Goal: Check status: Check status

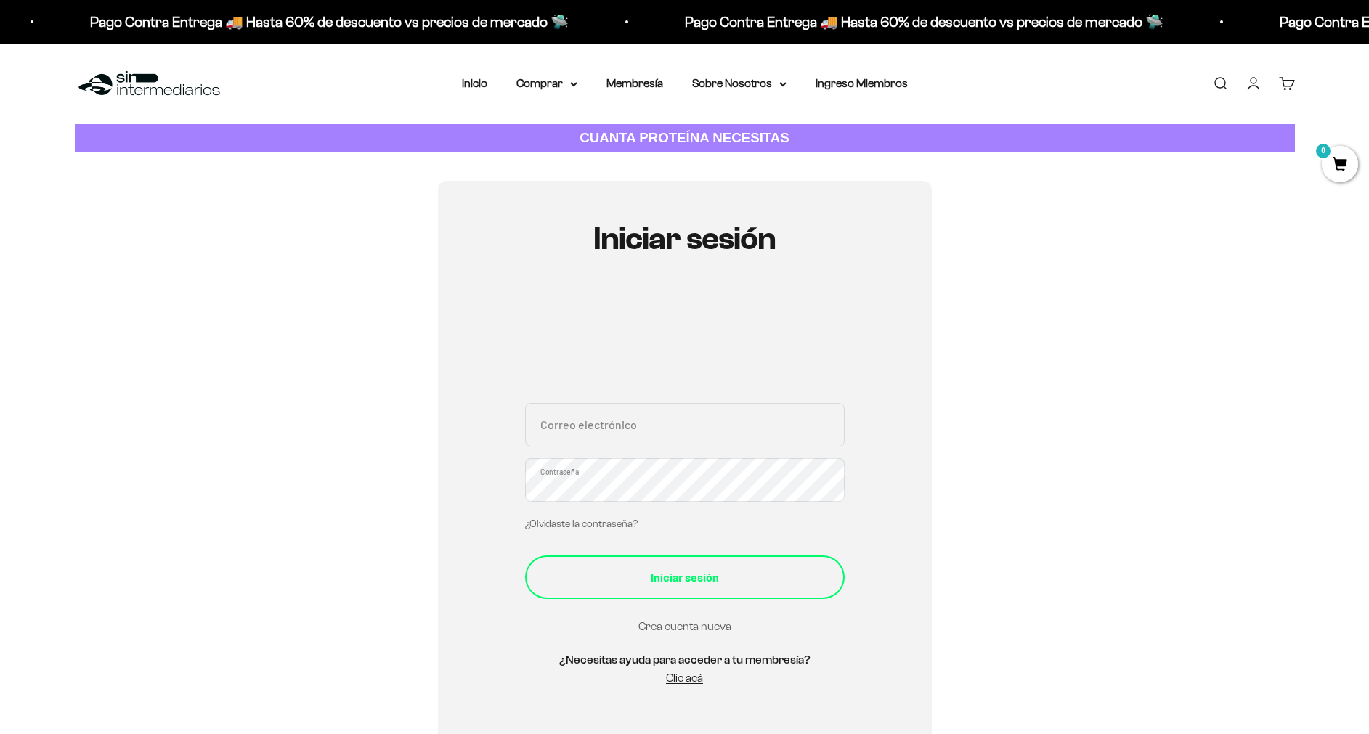
type input "juanses3@gmail.com"
click at [690, 585] on div "Iniciar sesión" at bounding box center [684, 577] width 261 height 19
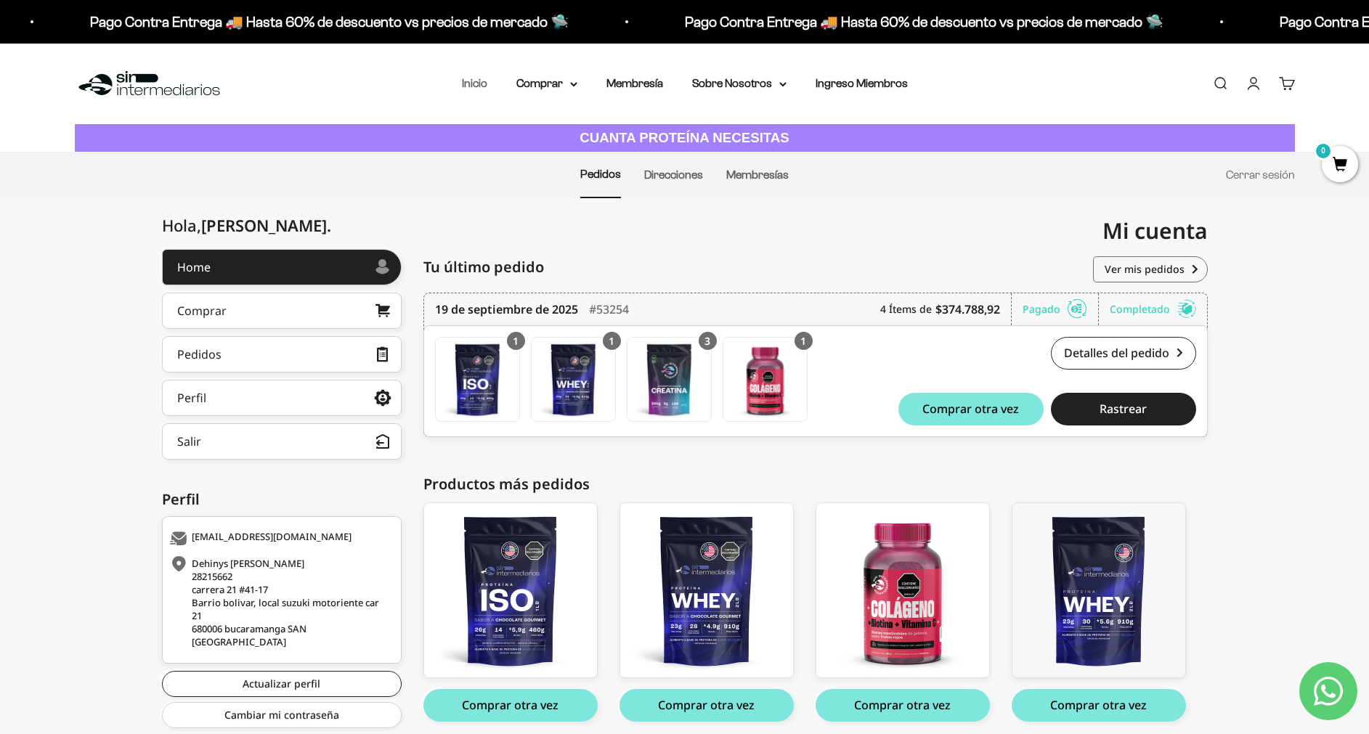
click at [475, 82] on link "Inicio" at bounding box center [474, 83] width 25 height 12
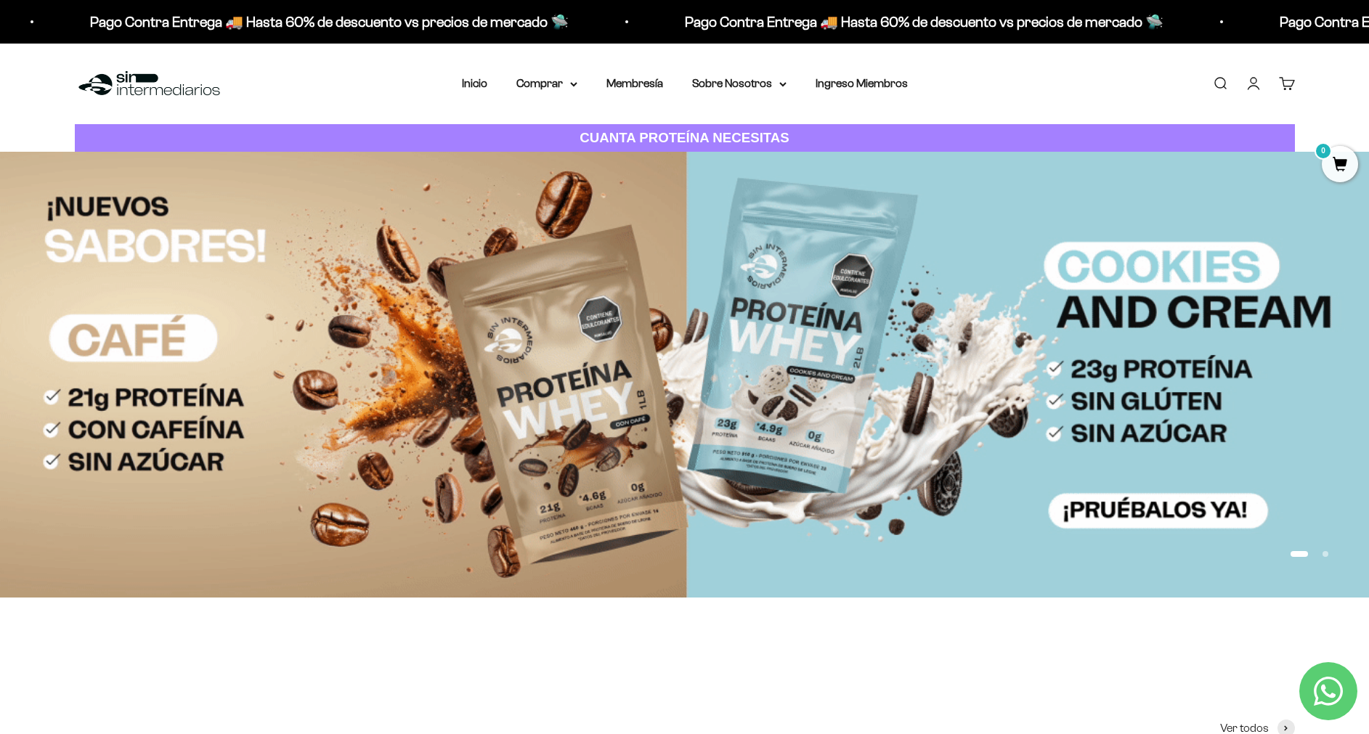
click at [1257, 84] on link "Iniciar sesión" at bounding box center [1254, 84] width 16 height 16
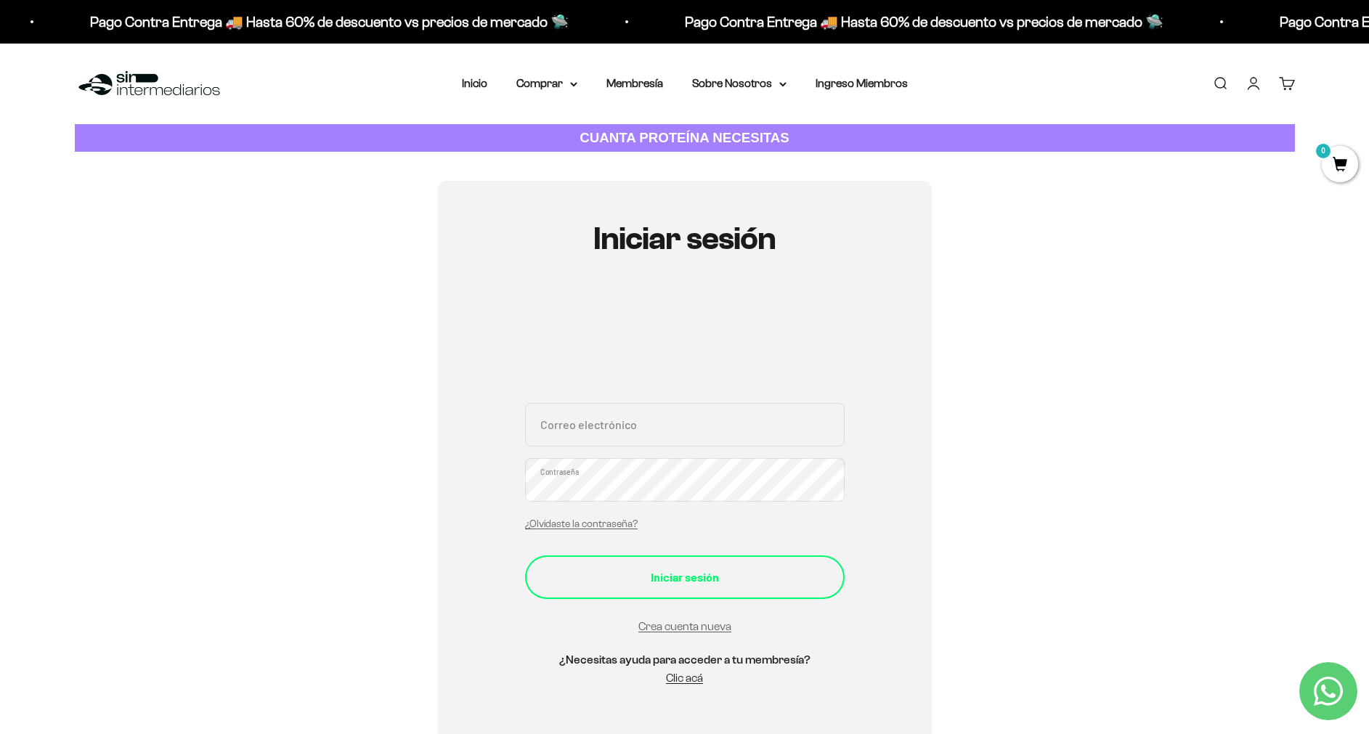
type input "[EMAIL_ADDRESS][DOMAIN_NAME]"
click at [697, 585] on div "Iniciar sesión" at bounding box center [684, 577] width 261 height 19
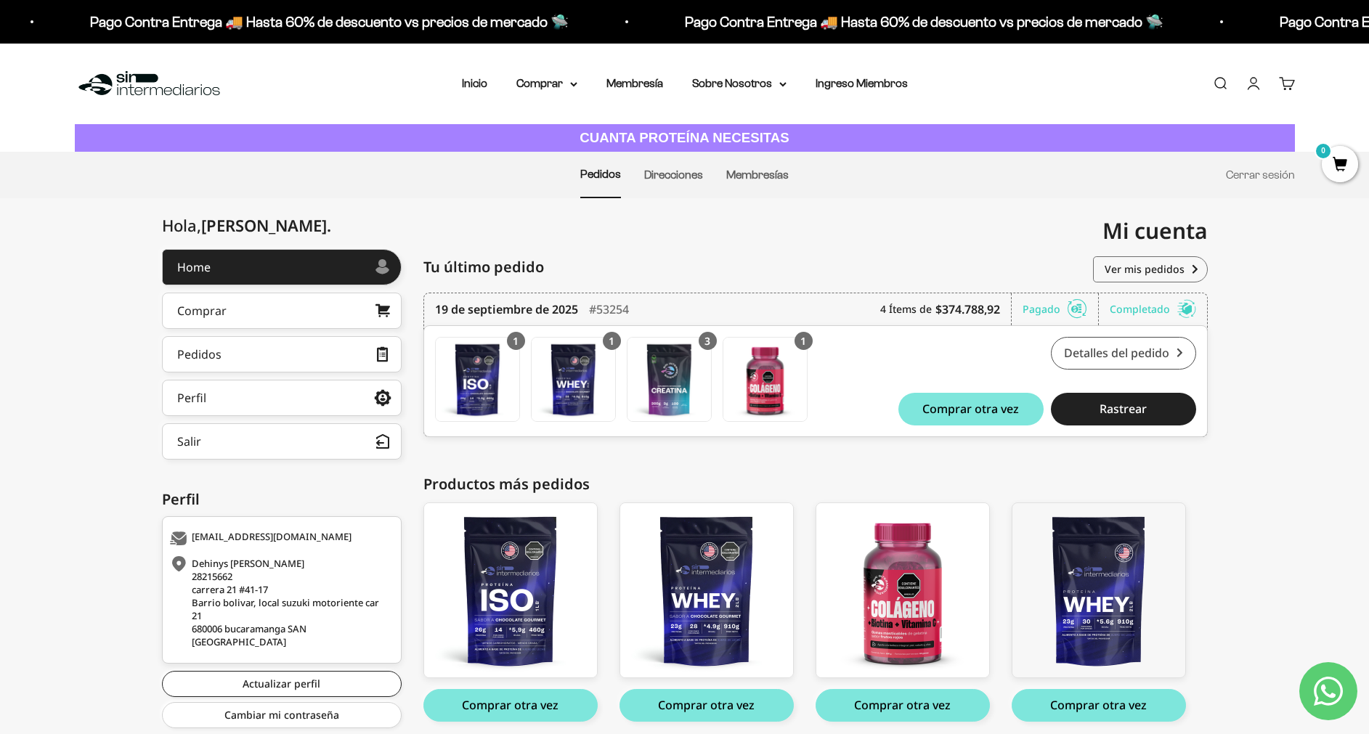
click at [1113, 356] on link "Detalles del pedido" at bounding box center [1123, 353] width 145 height 33
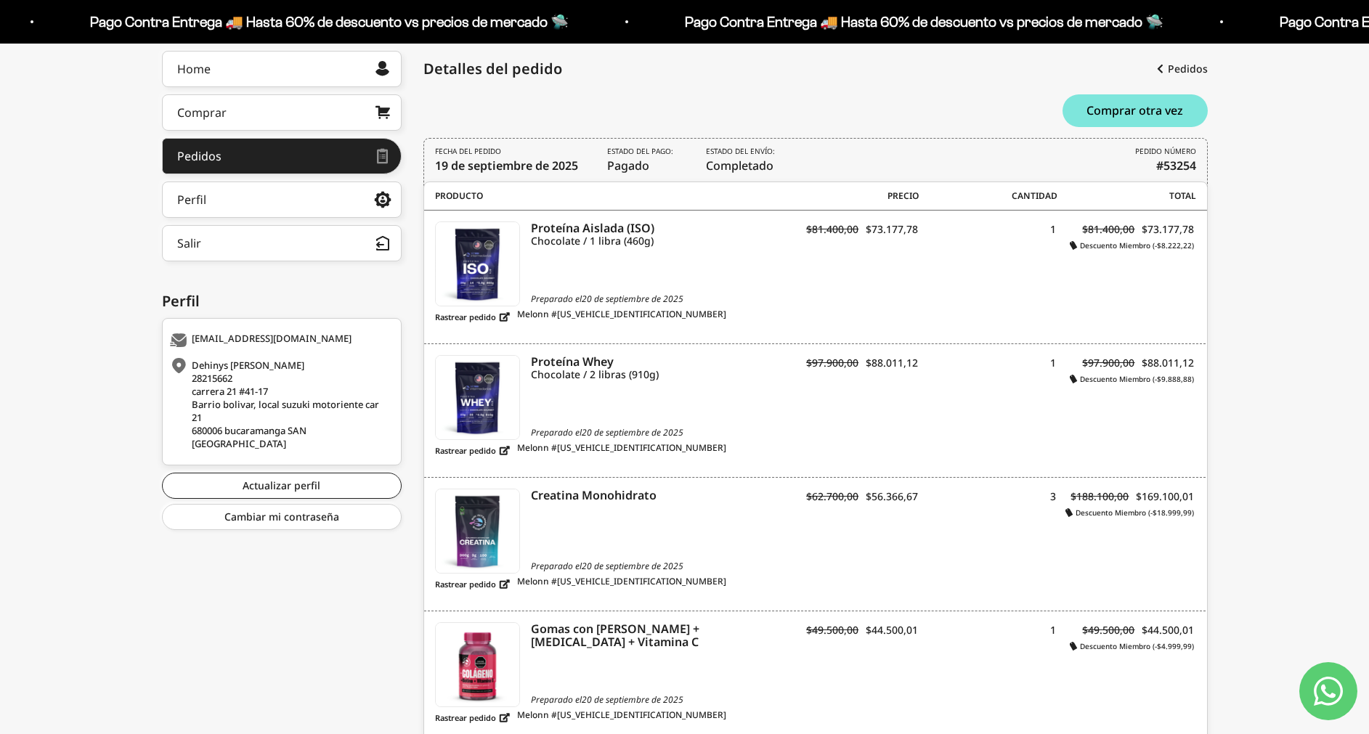
scroll to position [218, 0]
